Goal: Information Seeking & Learning: Learn about a topic

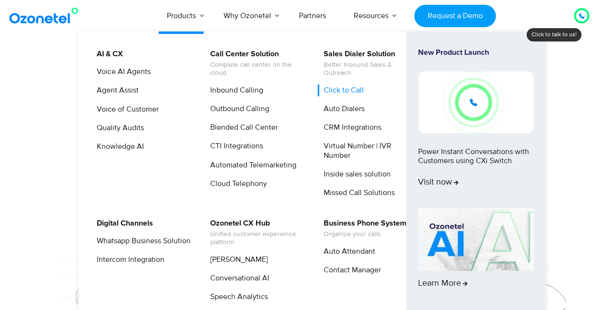
click at [351, 87] on link "Click to Call" at bounding box center [342, 90] width 48 height 12
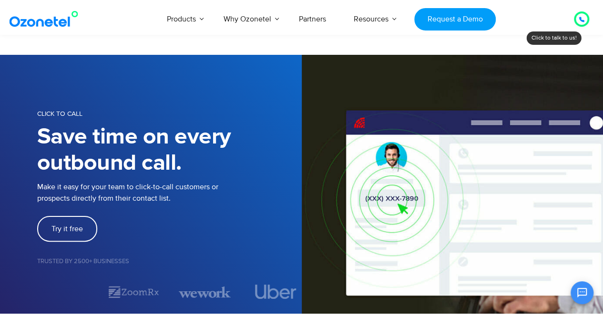
scroll to position [177, 0]
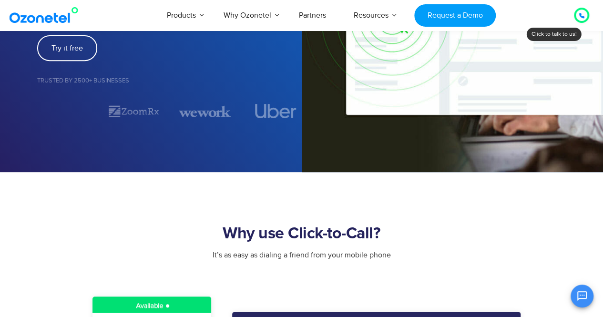
click at [204, 168] on section "CLICK TO CALL Save time on every outbound call. Make it easy for your team to c…" at bounding box center [301, 23] width 603 height 298
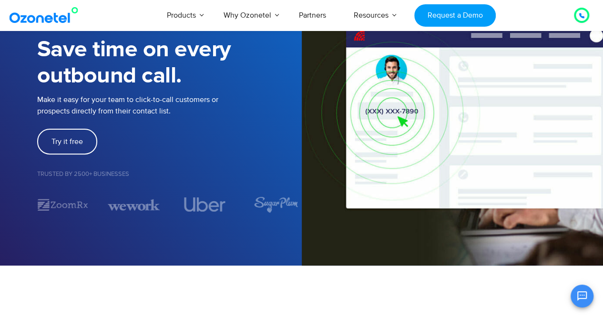
scroll to position [85, 0]
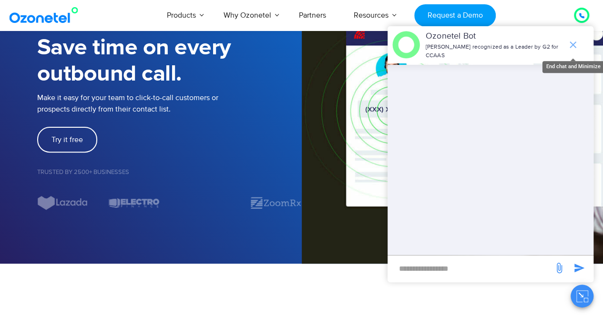
click at [572, 41] on icon "end chat or minimize" at bounding box center [573, 44] width 11 height 11
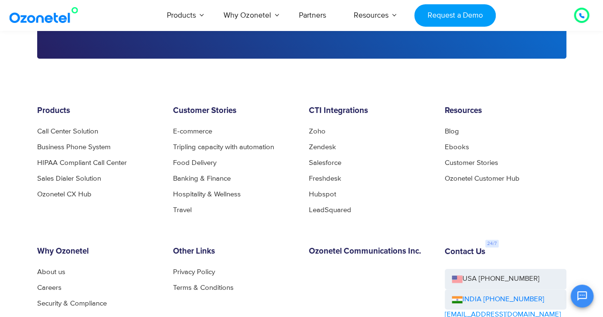
scroll to position [2206, 0]
